Goal: Task Accomplishment & Management: Complete application form

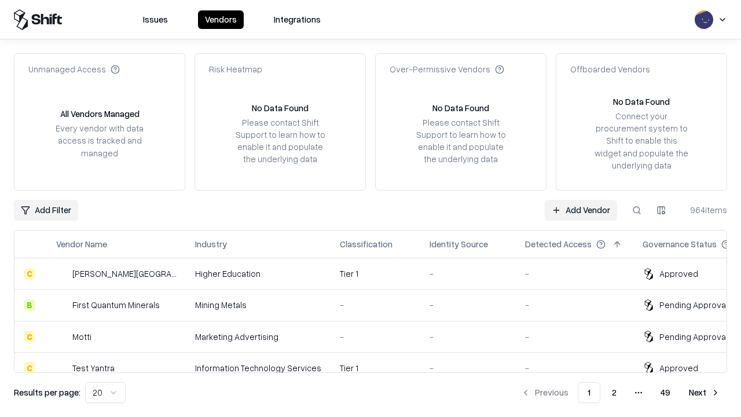
click at [581, 210] on link "Add Vendor" at bounding box center [581, 210] width 72 height 21
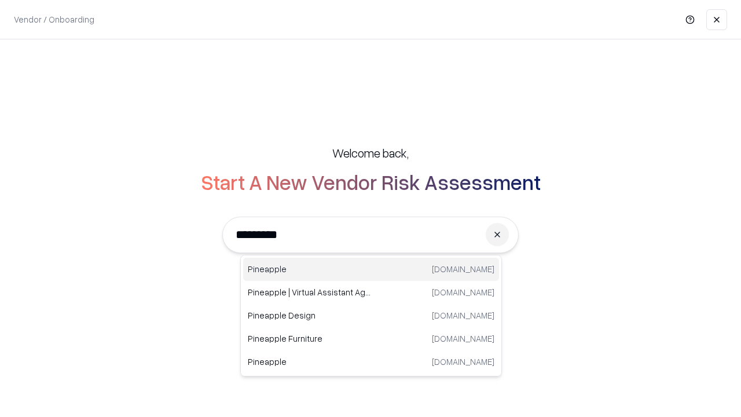
click at [371, 269] on div "Pineapple [DOMAIN_NAME]" at bounding box center [371, 269] width 256 height 23
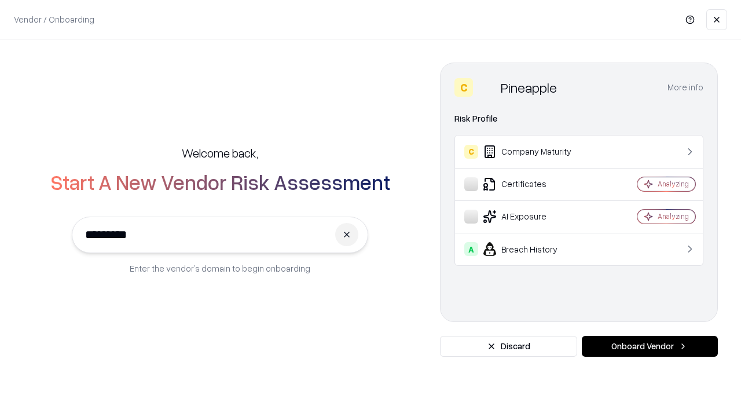
type input "*********"
click at [650, 346] on button "Onboard Vendor" at bounding box center [650, 346] width 136 height 21
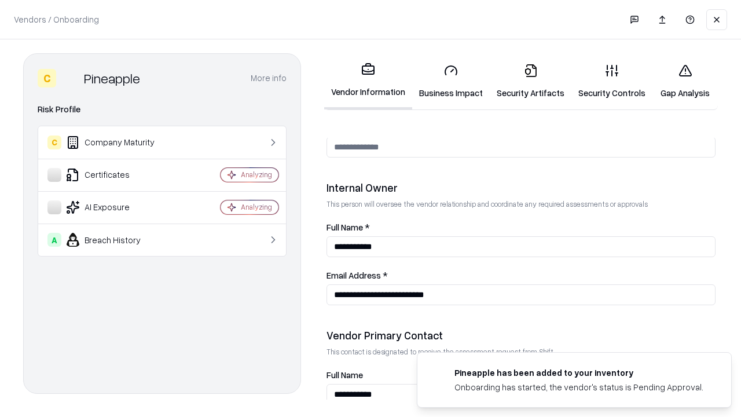
scroll to position [600, 0]
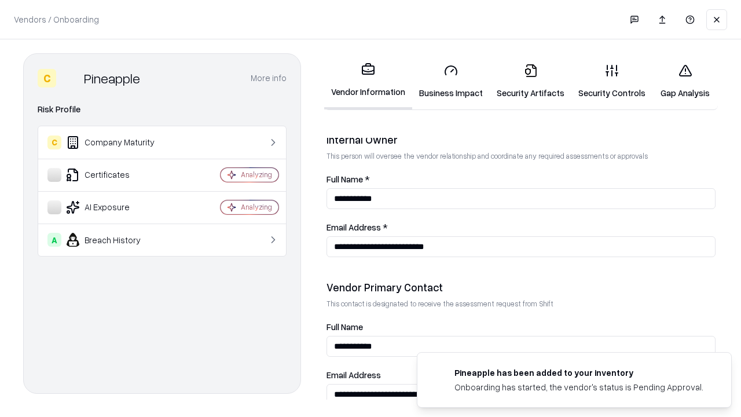
click at [530, 81] on link "Security Artifacts" at bounding box center [531, 81] width 82 height 54
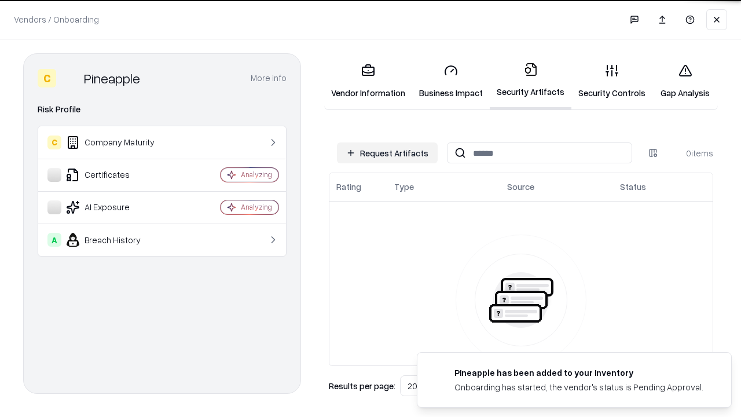
click at [387, 153] on button "Request Artifacts" at bounding box center [387, 152] width 101 height 21
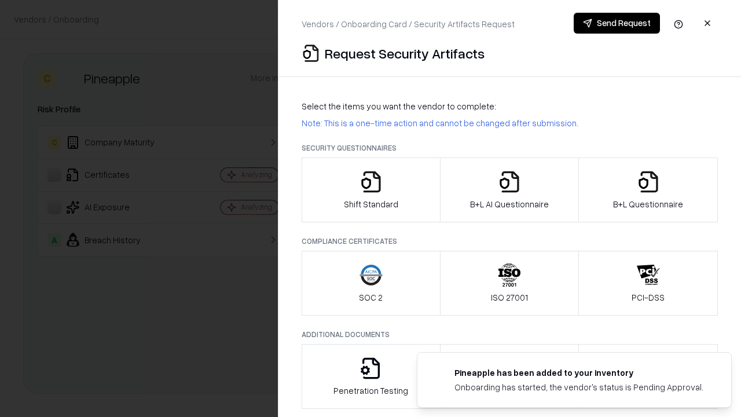
click at [648, 190] on icon "button" at bounding box center [648, 181] width 23 height 23
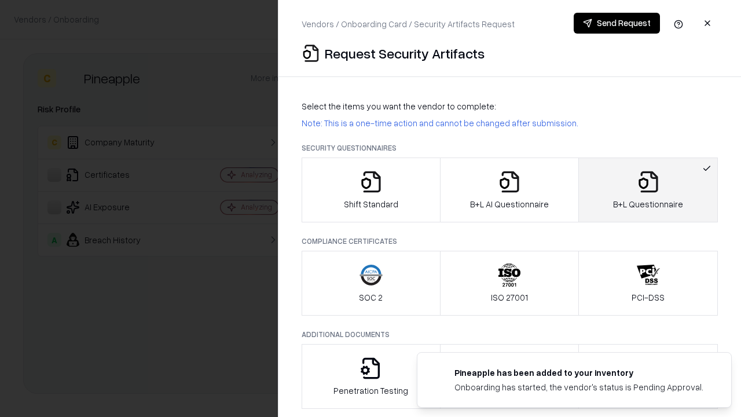
click at [509, 190] on icon "button" at bounding box center [509, 181] width 23 height 23
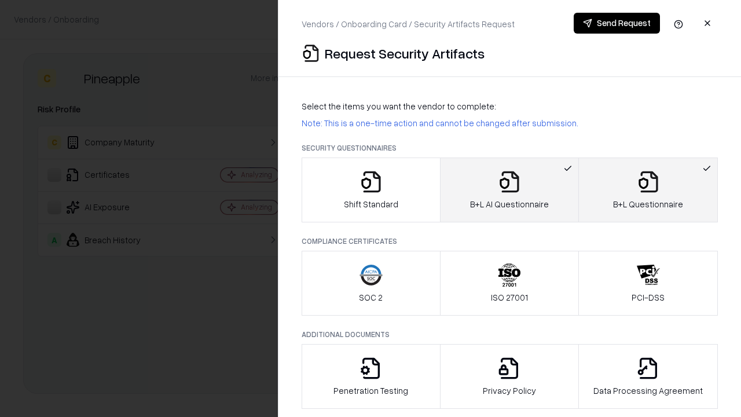
click at [617, 23] on button "Send Request" at bounding box center [617, 23] width 86 height 21
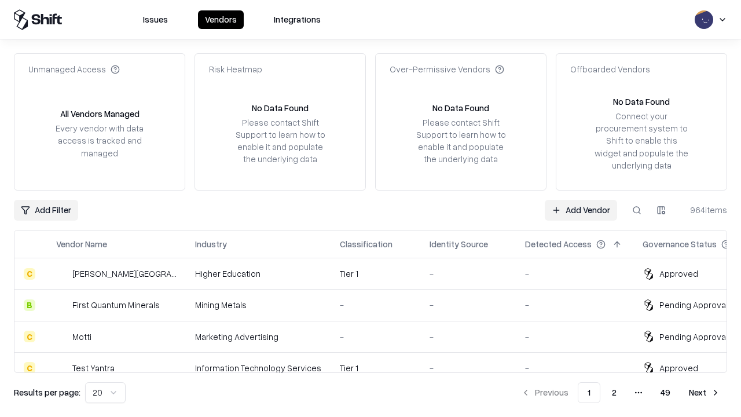
click at [581, 210] on link "Add Vendor" at bounding box center [581, 210] width 72 height 21
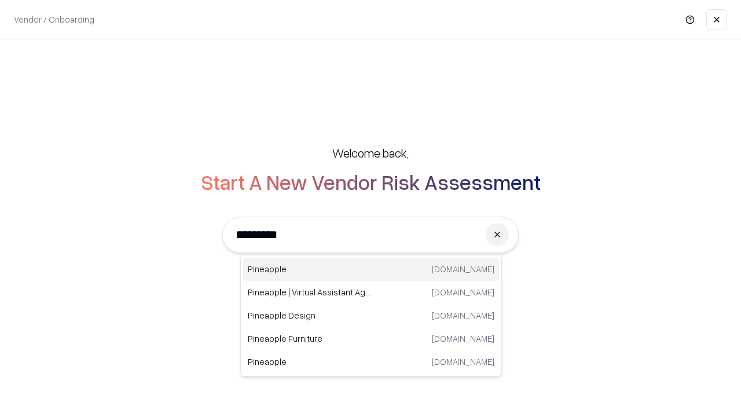
click at [371, 269] on div "Pineapple [DOMAIN_NAME]" at bounding box center [371, 269] width 256 height 23
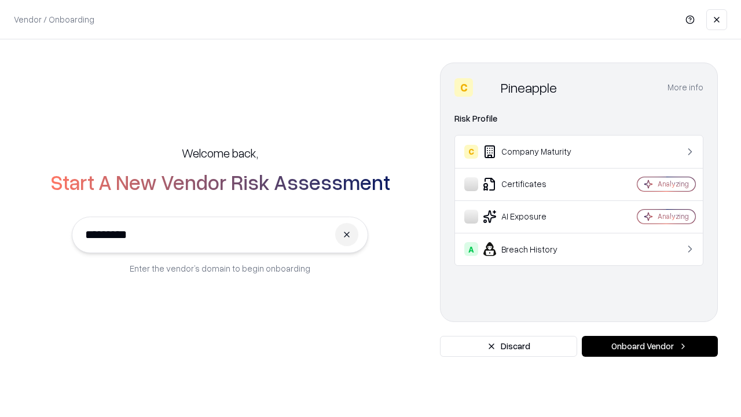
type input "*********"
click at [650, 346] on button "Onboard Vendor" at bounding box center [650, 346] width 136 height 21
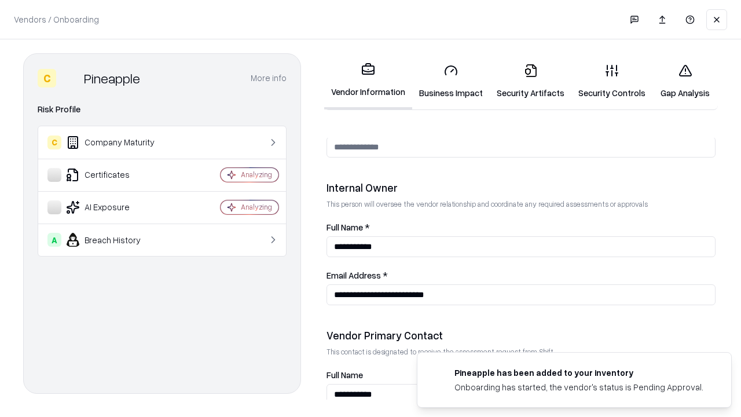
scroll to position [600, 0]
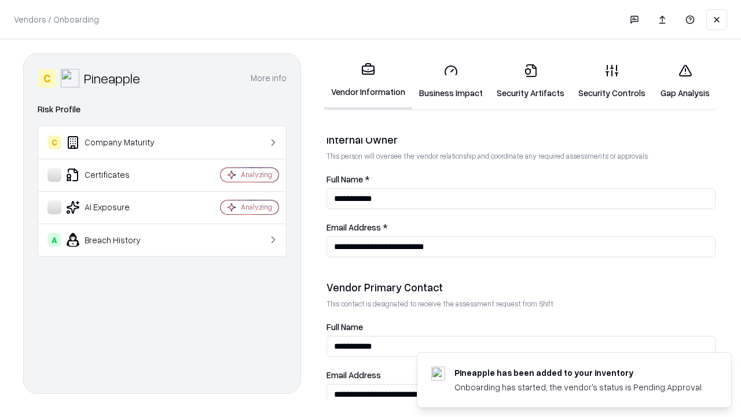
click at [685, 81] on link "Gap Analysis" at bounding box center [684, 81] width 65 height 54
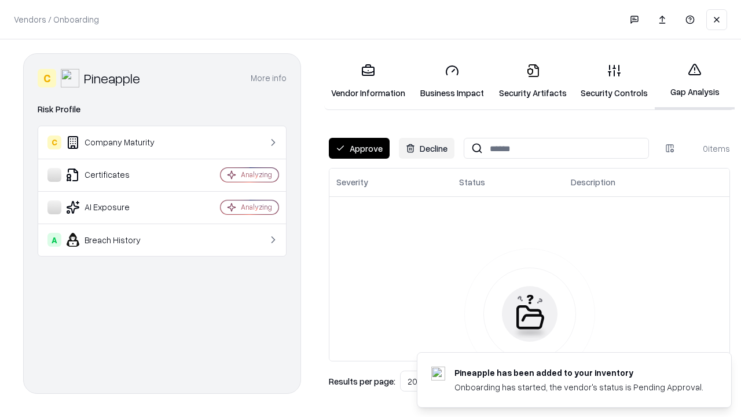
click at [359, 148] on button "Approve" at bounding box center [359, 148] width 61 height 21
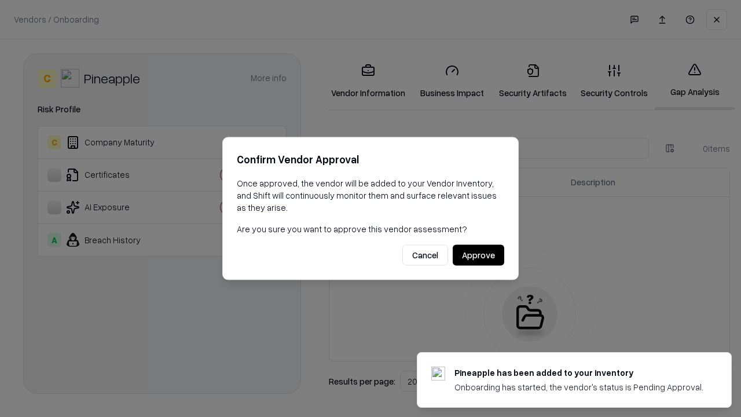
click at [478, 255] on button "Approve" at bounding box center [479, 255] width 52 height 21
